Goal: Navigation & Orientation: Find specific page/section

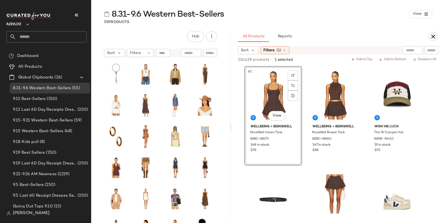
click at [433, 36] on icon "button" at bounding box center [433, 36] width 6 height 6
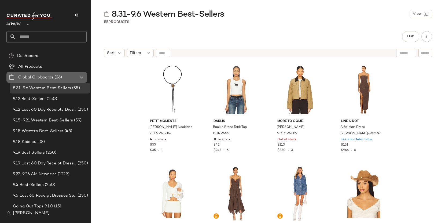
click at [82, 75] on icon at bounding box center [81, 77] width 6 height 6
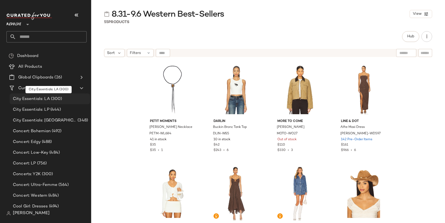
click at [69, 96] on div "City Essentials: LA (300)" at bounding box center [49, 99] width 77 height 6
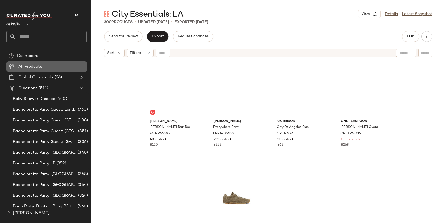
click at [43, 67] on div "All Products" at bounding box center [51, 67] width 68 height 6
